Goal: Check status

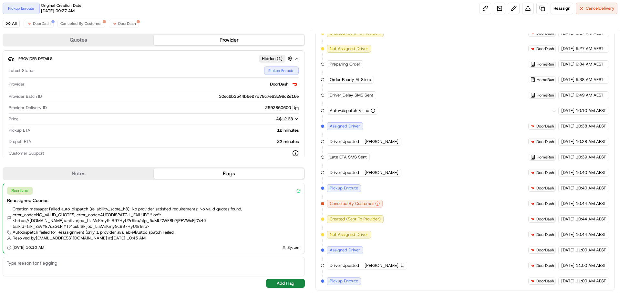
click at [306, 279] on div "Quotes Provider Provider Details Hidden ( 1 ) Latest Status Pickup Enroute Prov…" at bounding box center [155, 162] width 310 height 264
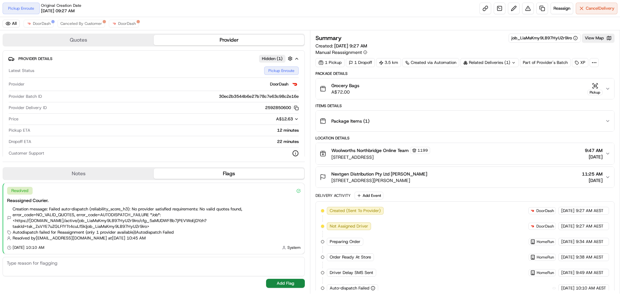
click at [596, 88] on icon "button" at bounding box center [595, 86] width 6 height 6
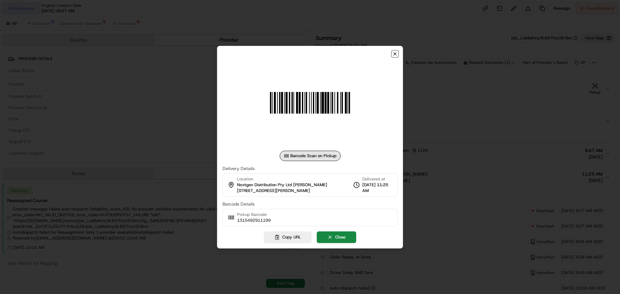
click at [395, 53] on icon "button" at bounding box center [395, 53] width 5 height 5
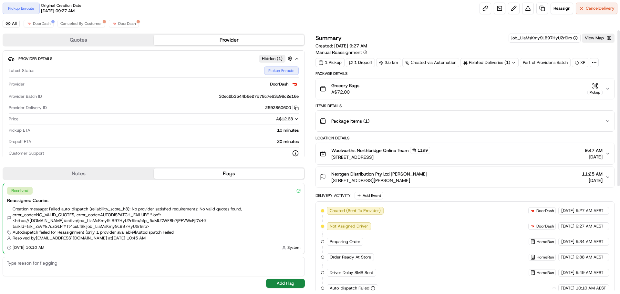
click at [593, 84] on icon "button" at bounding box center [593, 83] width 1 height 1
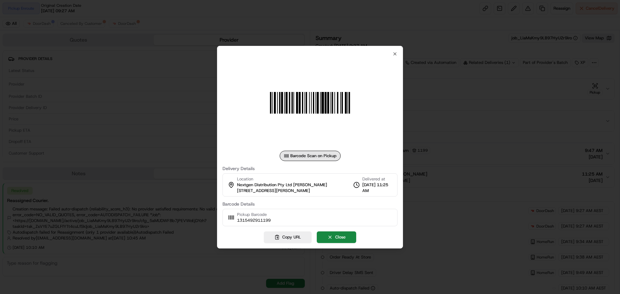
click at [464, 139] on div at bounding box center [310, 147] width 620 height 294
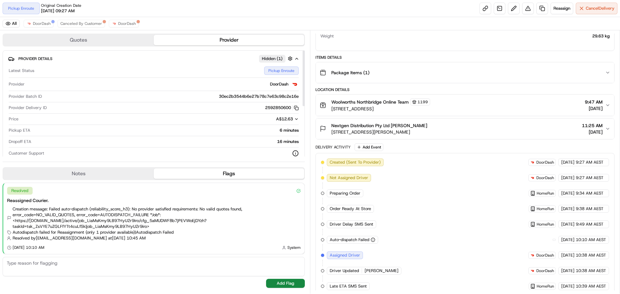
scroll to position [272, 0]
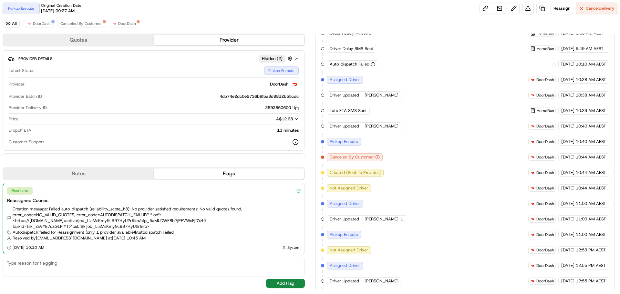
scroll to position [240, 0]
